Goal: Navigation & Orientation: Understand site structure

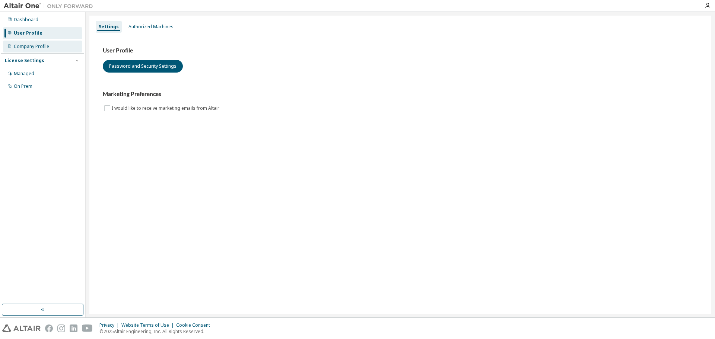
click at [25, 50] on div "Company Profile" at bounding box center [42, 47] width 79 height 12
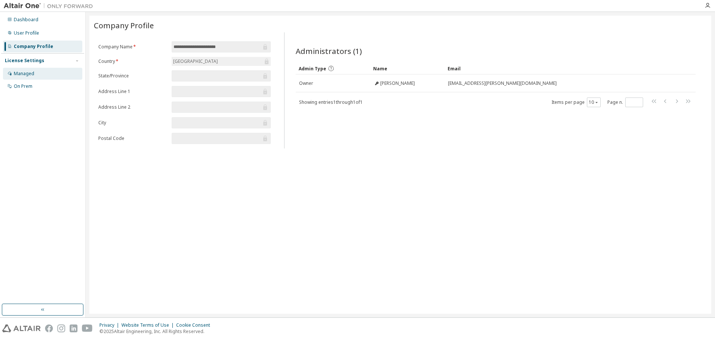
click at [29, 71] on div "Managed" at bounding box center [24, 74] width 20 height 6
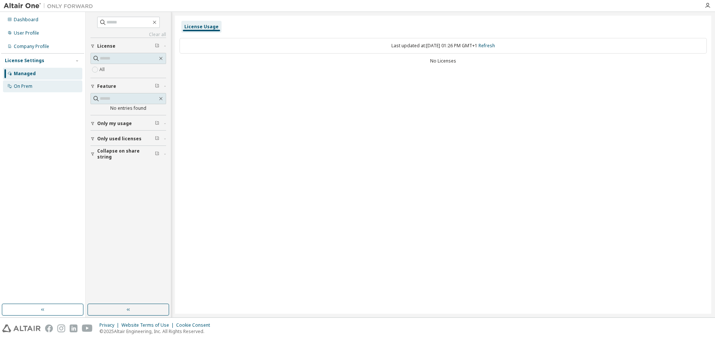
click at [23, 87] on div "On Prem" at bounding box center [23, 86] width 19 height 6
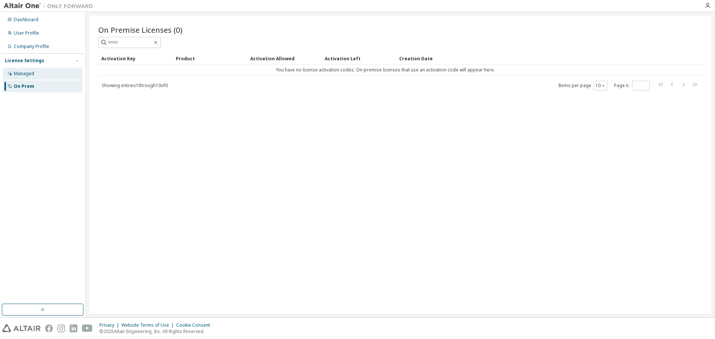
click at [51, 72] on div "Managed" at bounding box center [42, 74] width 79 height 12
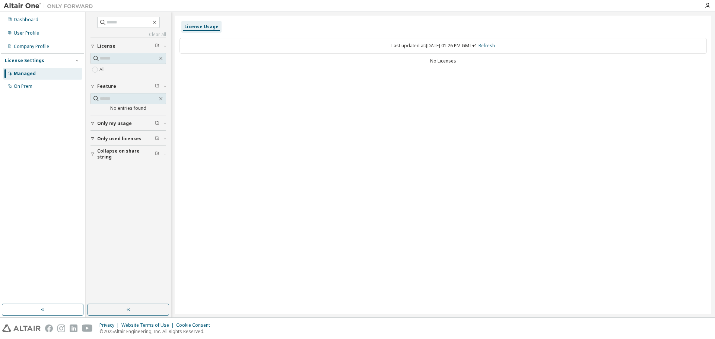
click at [23, 5] on img at bounding box center [50, 5] width 93 height 7
